Goal: Transaction & Acquisition: Download file/media

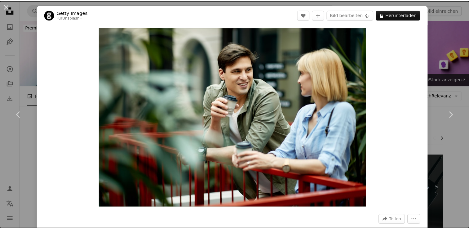
scroll to position [235, 0]
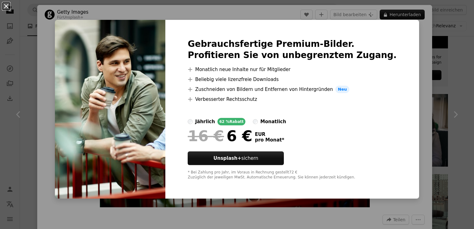
click at [4, 7] on button "An X shape" at bounding box center [5, 5] width 7 height 7
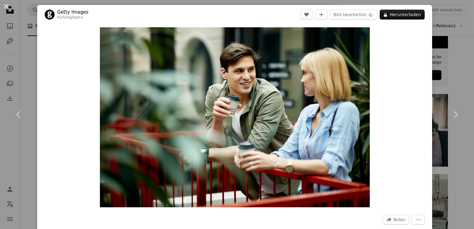
click at [7, 7] on button "An X shape" at bounding box center [5, 5] width 7 height 7
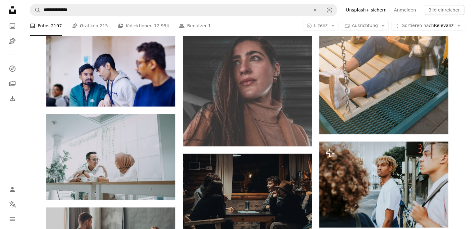
scroll to position [842, 0]
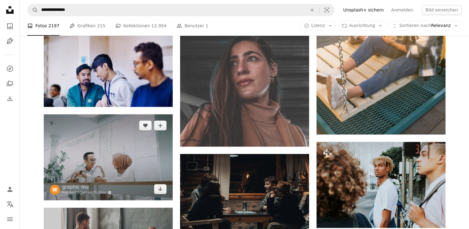
click at [98, 152] on img at bounding box center [108, 157] width 129 height 86
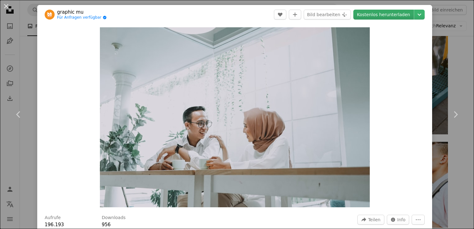
click at [398, 17] on link "Kostenlos herunterladen" at bounding box center [383, 15] width 60 height 10
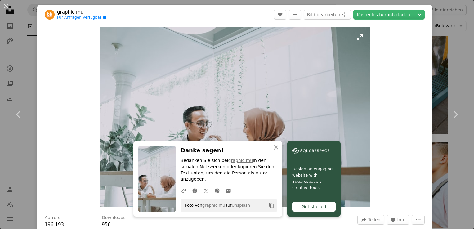
click at [315, 71] on img "Dieses Bild heranzoomen" at bounding box center [235, 117] width 270 height 180
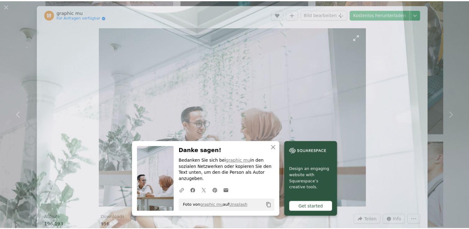
scroll to position [41, 0]
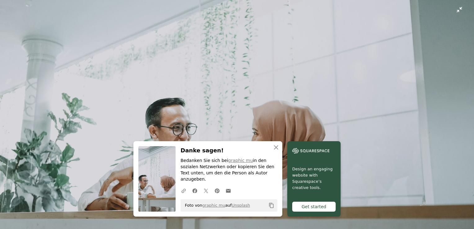
click at [315, 71] on img "Dieses Bild herauszoomen" at bounding box center [237, 117] width 474 height 316
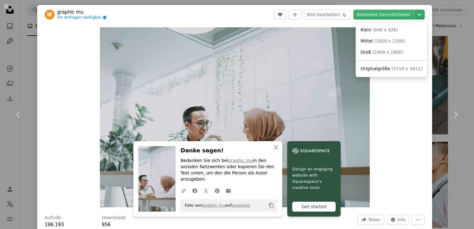
click at [415, 17] on icon "Chevron down" at bounding box center [419, 14] width 10 height 7
click at [391, 42] on span "( 1920 x 1280 )" at bounding box center [389, 40] width 31 height 5
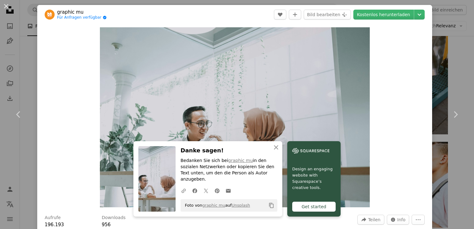
drag, startPoint x: 5, startPoint y: 7, endPoint x: 10, endPoint y: 7, distance: 5.0
click at [5, 7] on button "An X shape" at bounding box center [5, 5] width 7 height 7
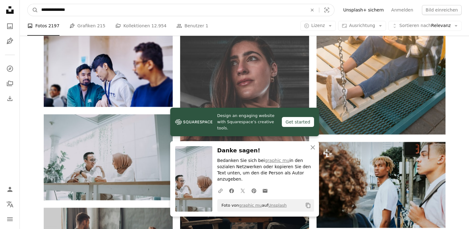
click at [93, 7] on input "**********" at bounding box center [171, 10] width 267 height 12
type input "**********"
click at [28, 4] on button "A magnifying glass" at bounding box center [33, 10] width 11 height 12
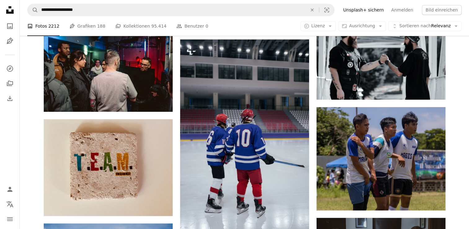
scroll to position [407, 0]
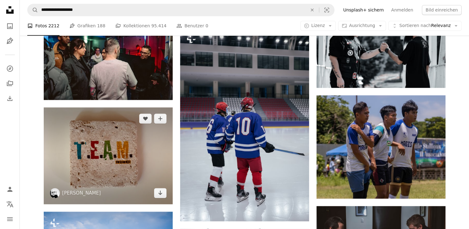
click at [103, 153] on img at bounding box center [108, 155] width 129 height 97
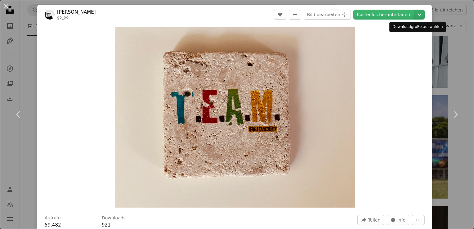
click at [417, 15] on icon "Downloadgröße auswählen" at bounding box center [419, 15] width 4 height 2
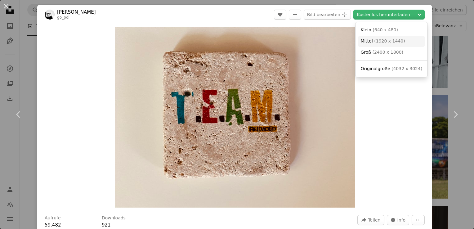
click at [381, 42] on span "( 1920 x 1440 )" at bounding box center [389, 40] width 31 height 5
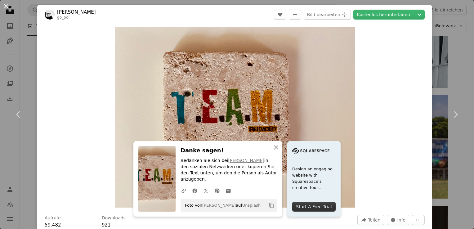
click at [5, 8] on button "An X shape" at bounding box center [5, 5] width 7 height 7
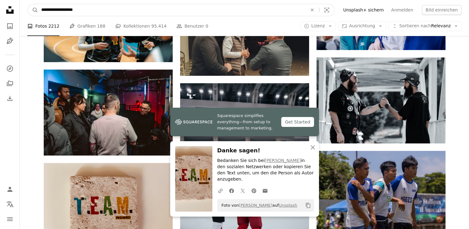
scroll to position [314, 0]
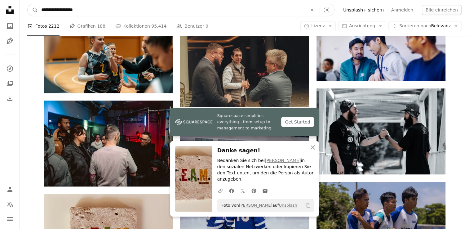
drag, startPoint x: 94, startPoint y: 9, endPoint x: -1, endPoint y: -1, distance: 96.0
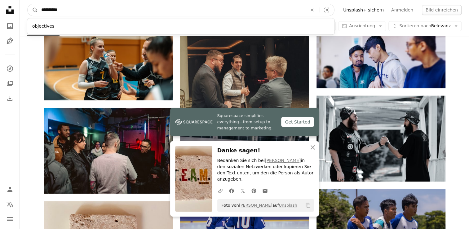
type input "**********"
click at [28, 4] on button "A magnifying glass" at bounding box center [33, 10] width 11 height 12
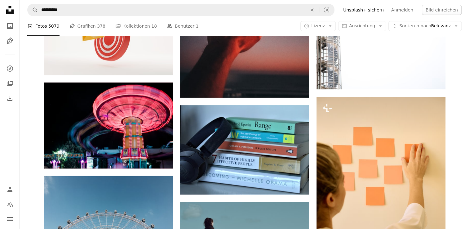
scroll to position [2321, 0]
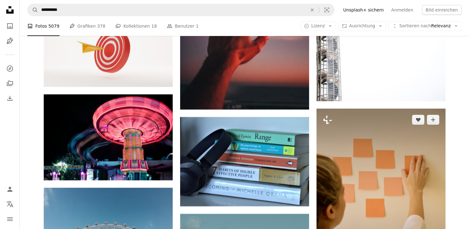
click at [362, 176] on img at bounding box center [380, 204] width 129 height 193
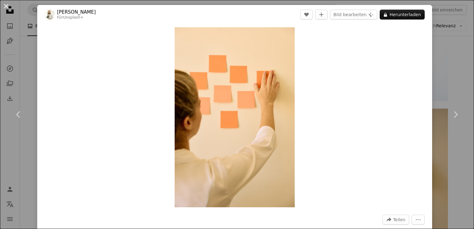
click at [4, 10] on button "An X shape" at bounding box center [5, 5] width 7 height 7
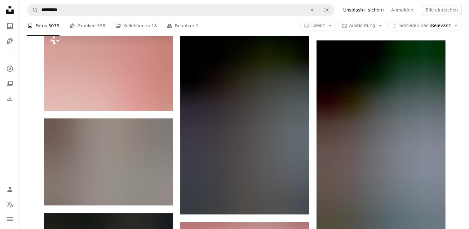
scroll to position [593, 0]
